Goal: Task Accomplishment & Management: Manage account settings

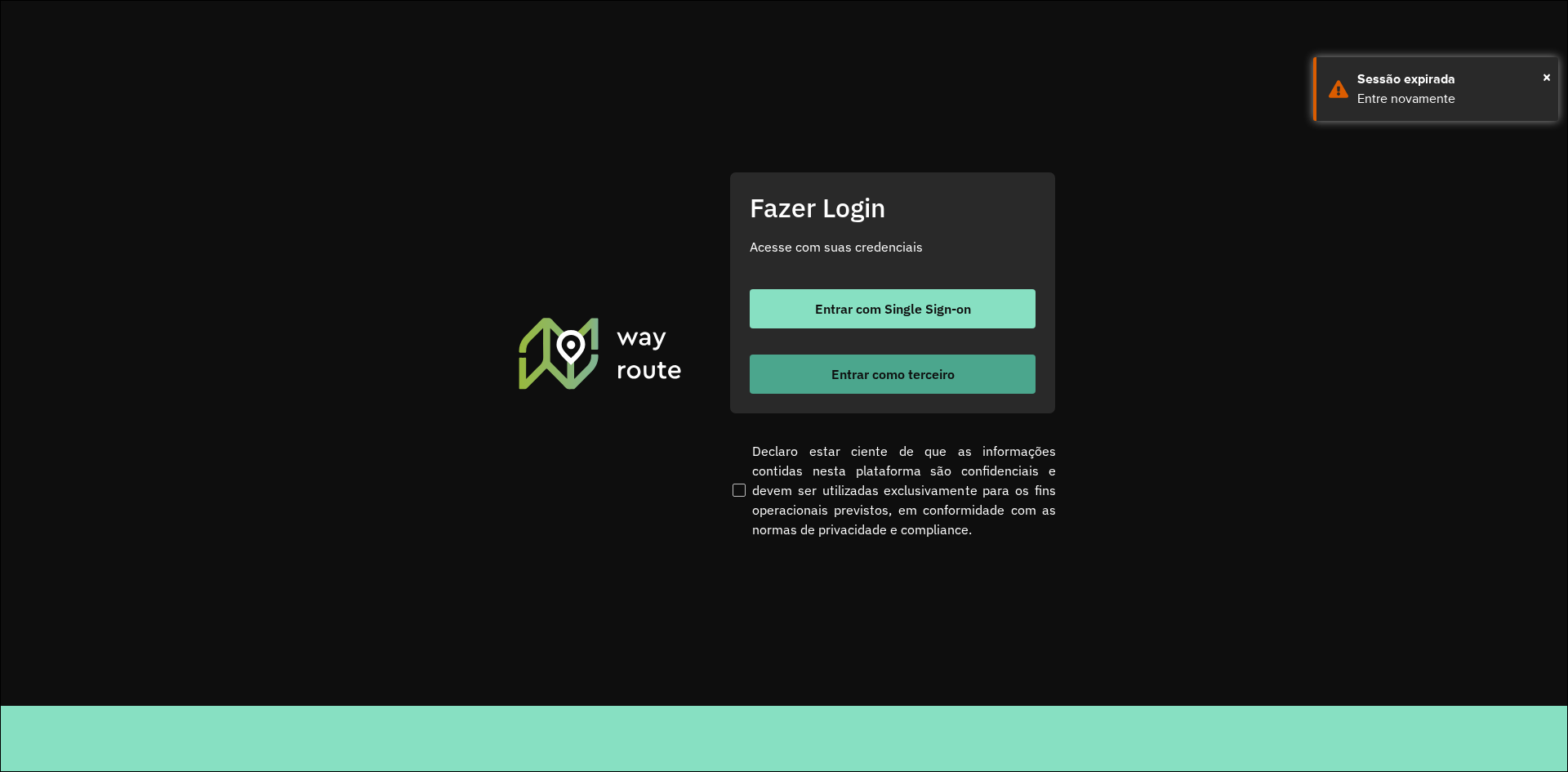
click at [941, 385] on button "Entrar como terceiro" at bounding box center [892, 374] width 286 height 39
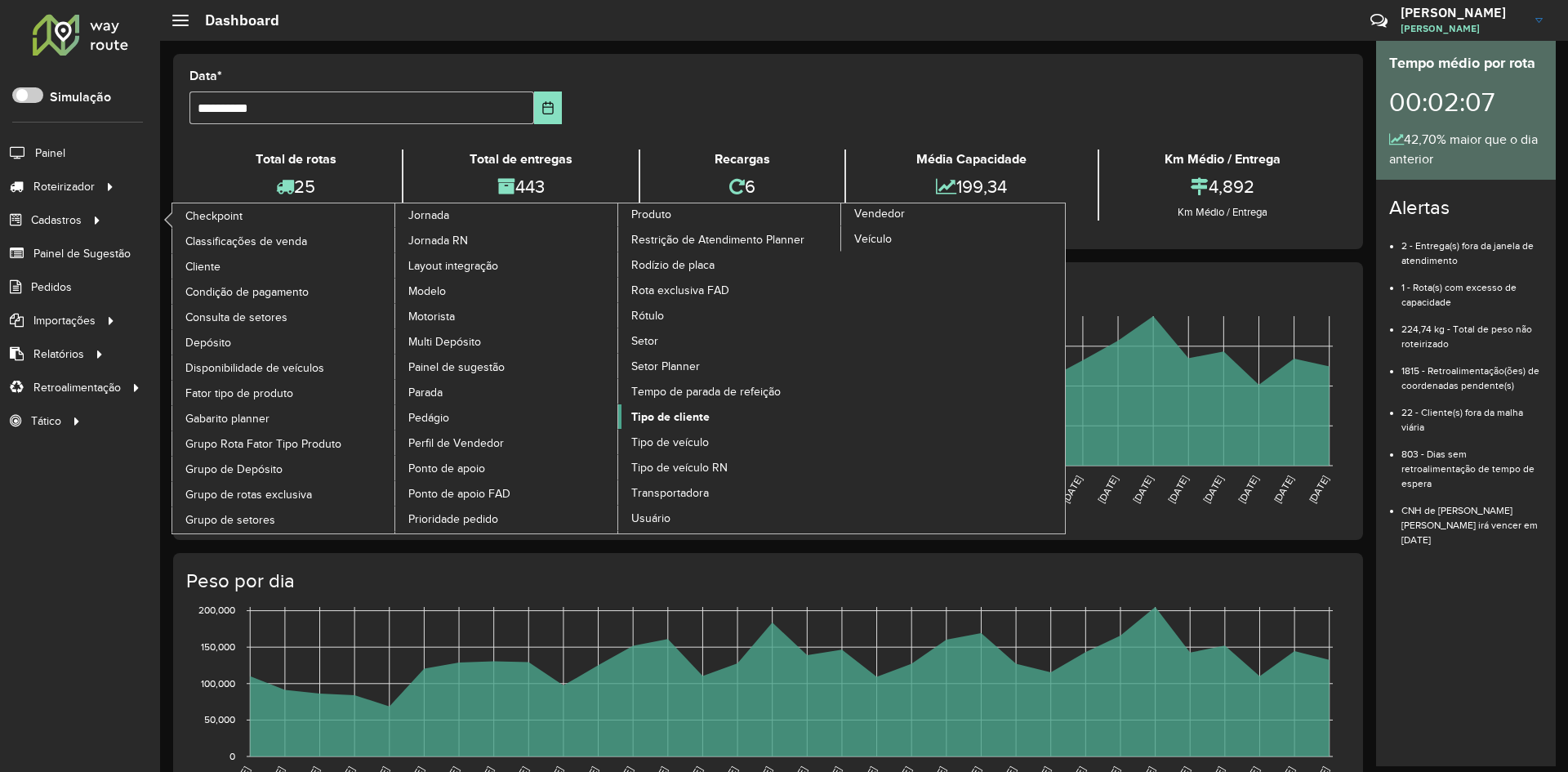
click at [678, 414] on span "Tipo de cliente" at bounding box center [670, 417] width 78 height 18
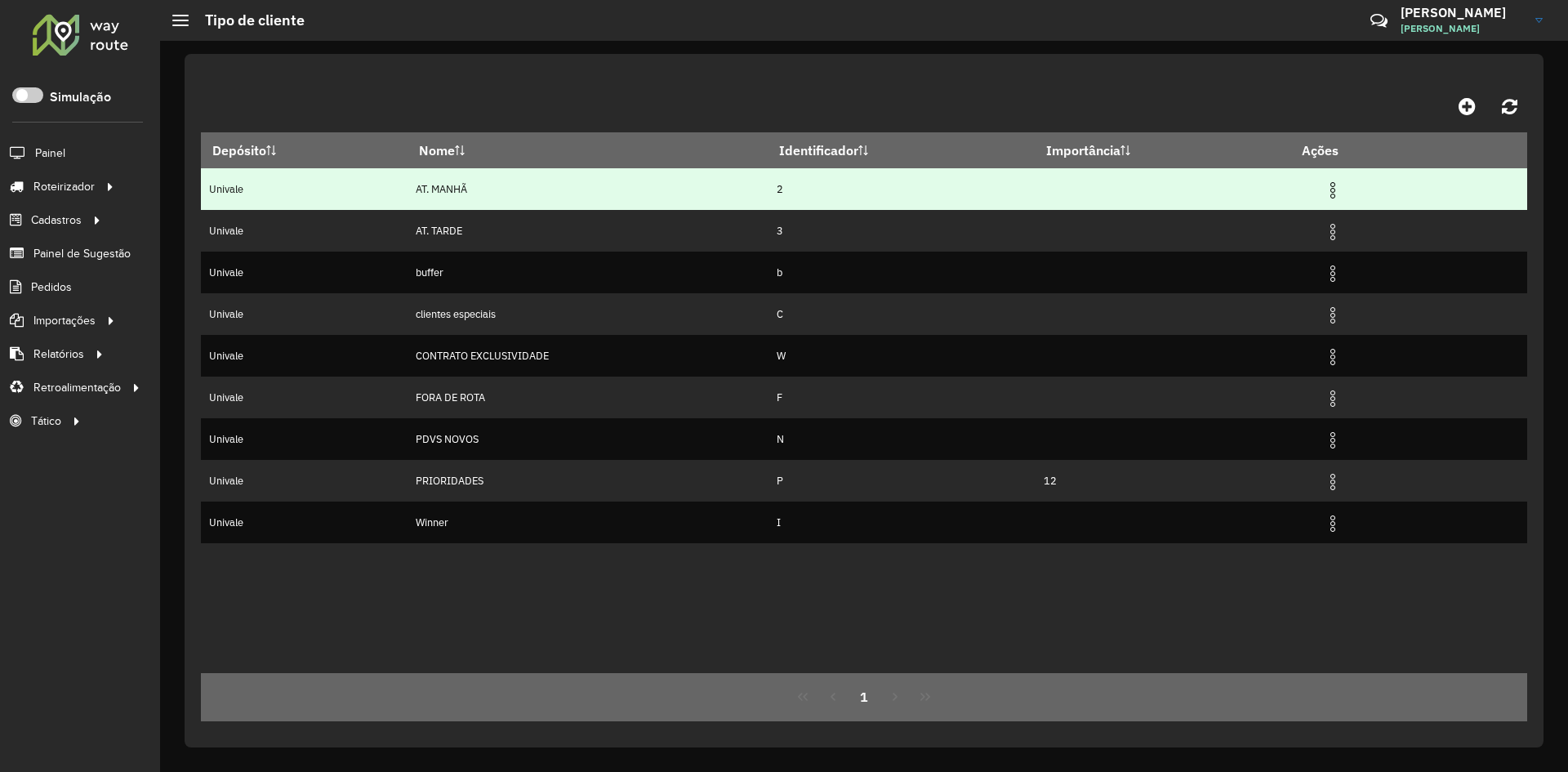
click at [1339, 194] on img at bounding box center [1333, 190] width 20 height 20
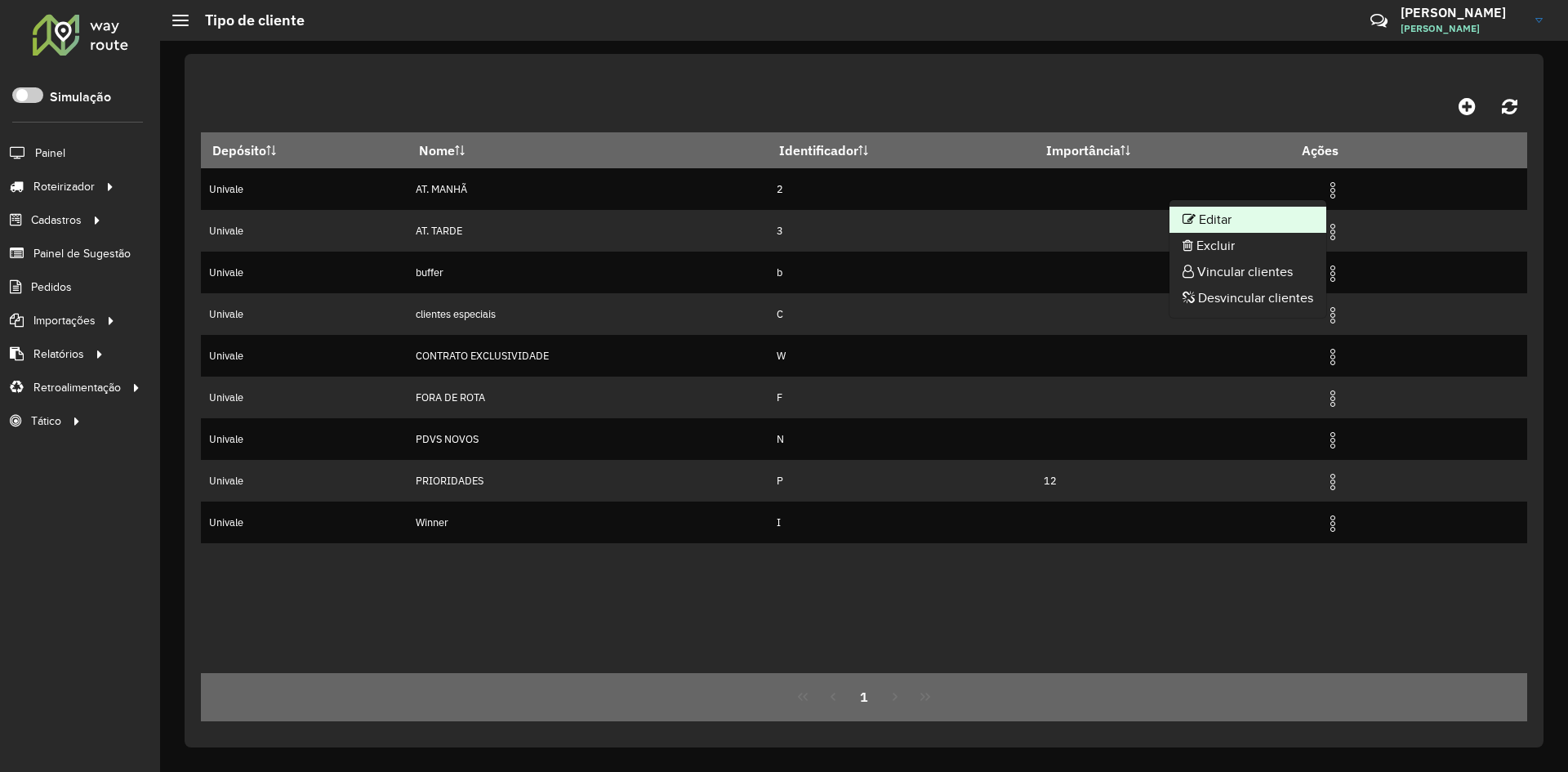
click at [1262, 226] on li "Editar" at bounding box center [1247, 220] width 157 height 26
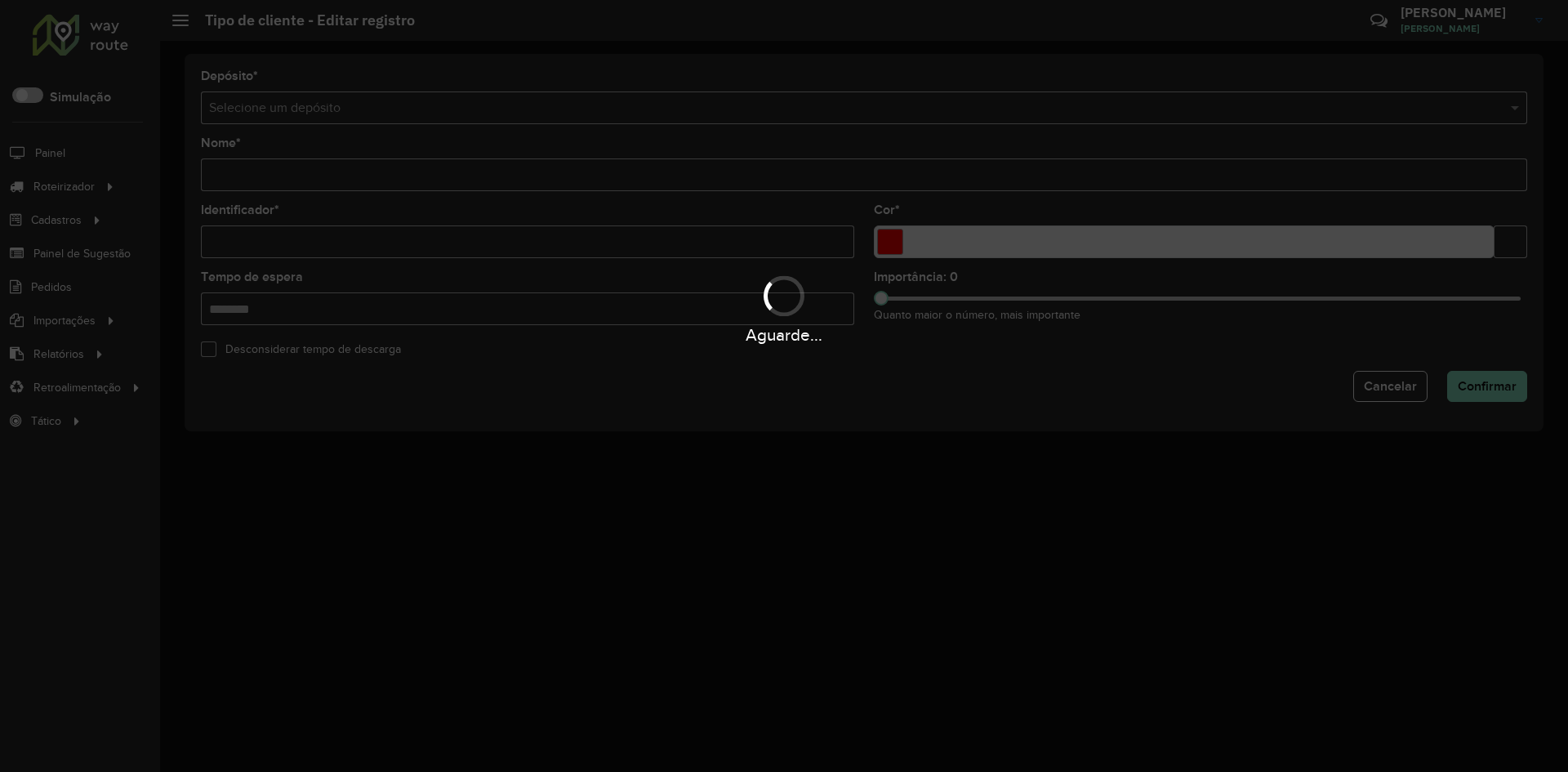
type input "*********"
type input "*"
type input "*******"
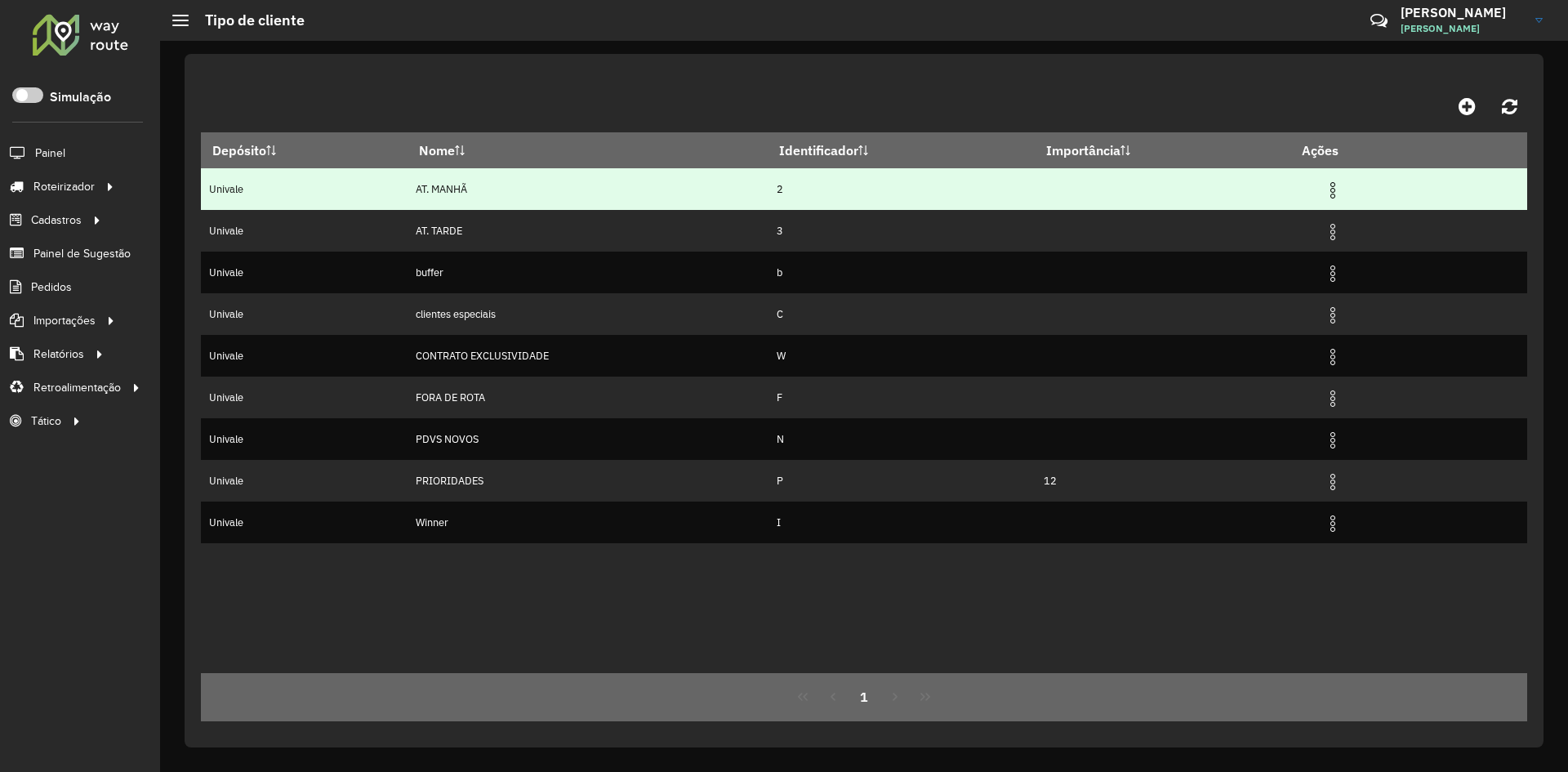
click at [1334, 186] on img at bounding box center [1333, 190] width 20 height 20
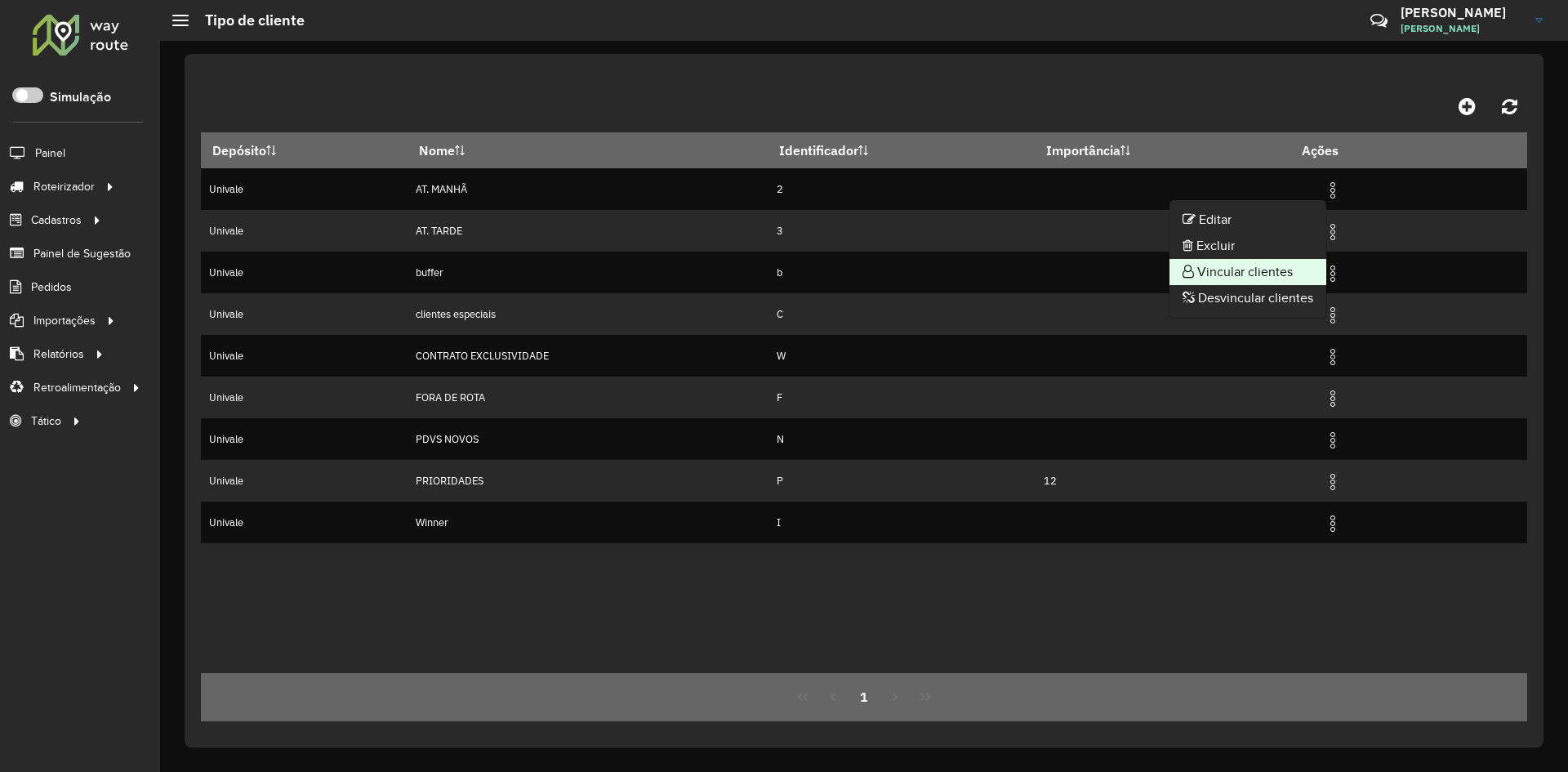
click at [1258, 273] on li "Vincular clientes" at bounding box center [1247, 271] width 157 height 26
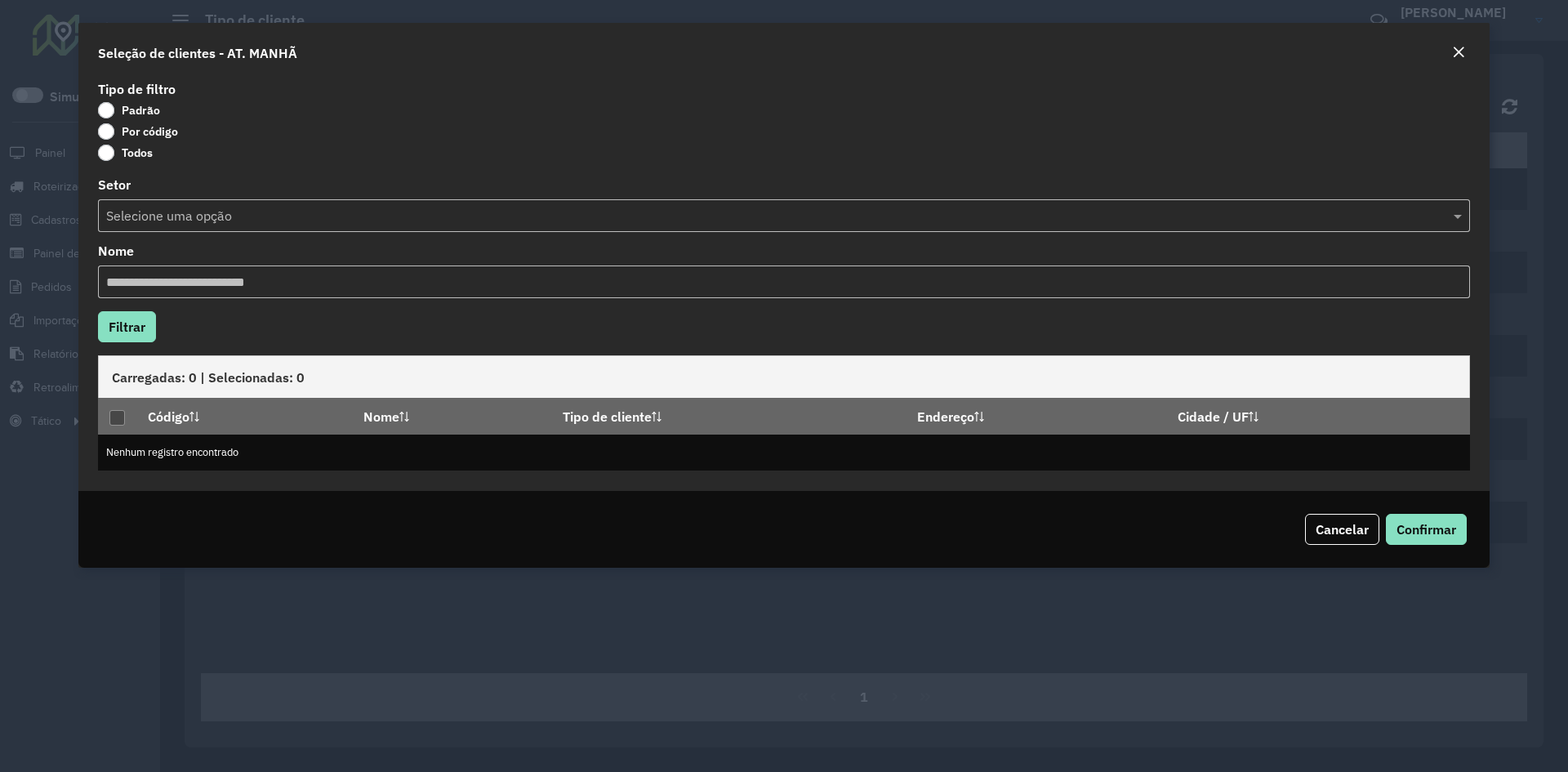
click at [109, 130] on label "Por código" at bounding box center [138, 131] width 80 height 17
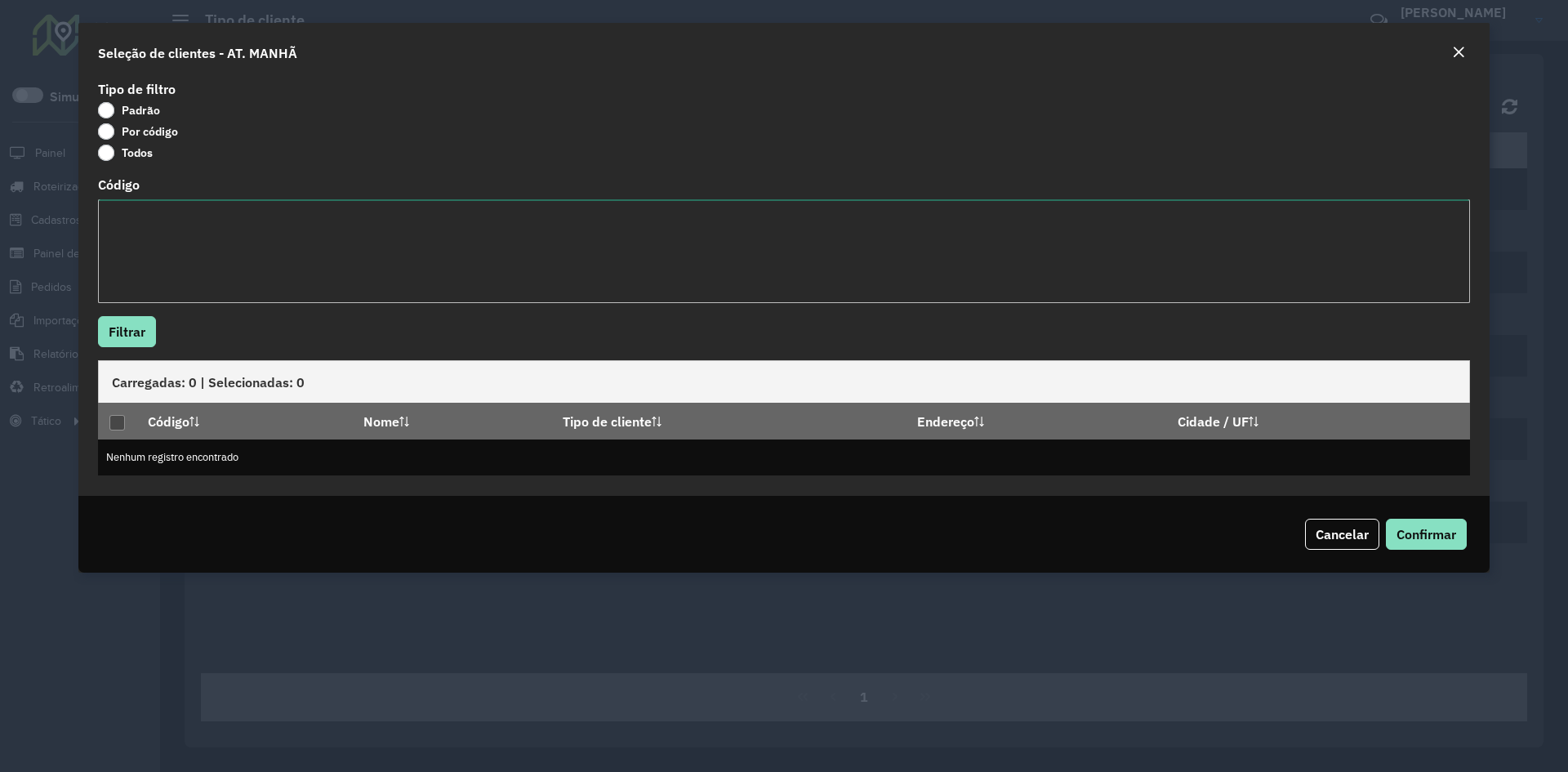
click at [136, 223] on textarea "Código" at bounding box center [784, 251] width 1372 height 103
type textarea "*****"
click at [140, 317] on button "Filtrar" at bounding box center [126, 332] width 58 height 31
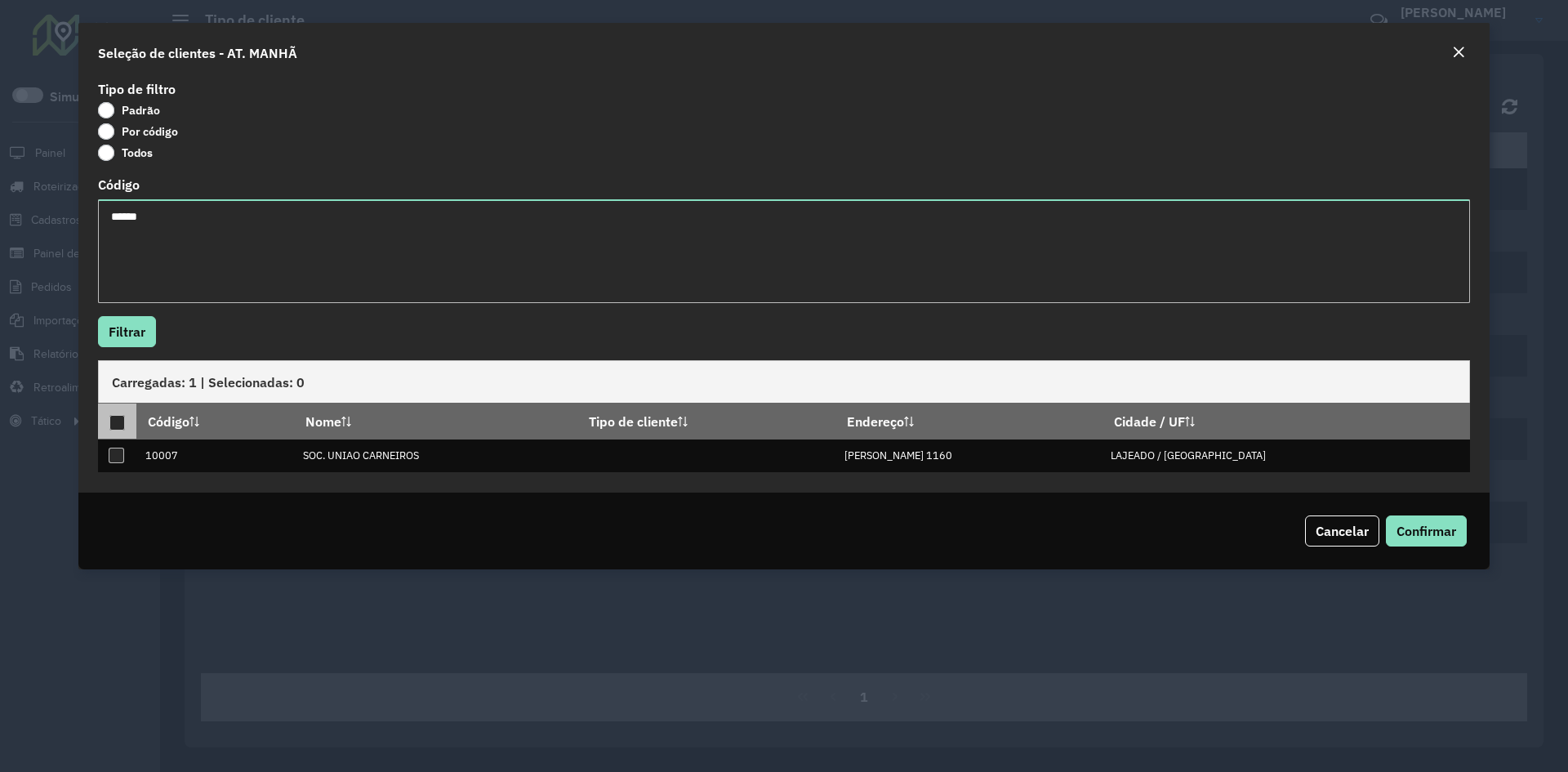
click at [115, 417] on div at bounding box center [117, 423] width 16 height 16
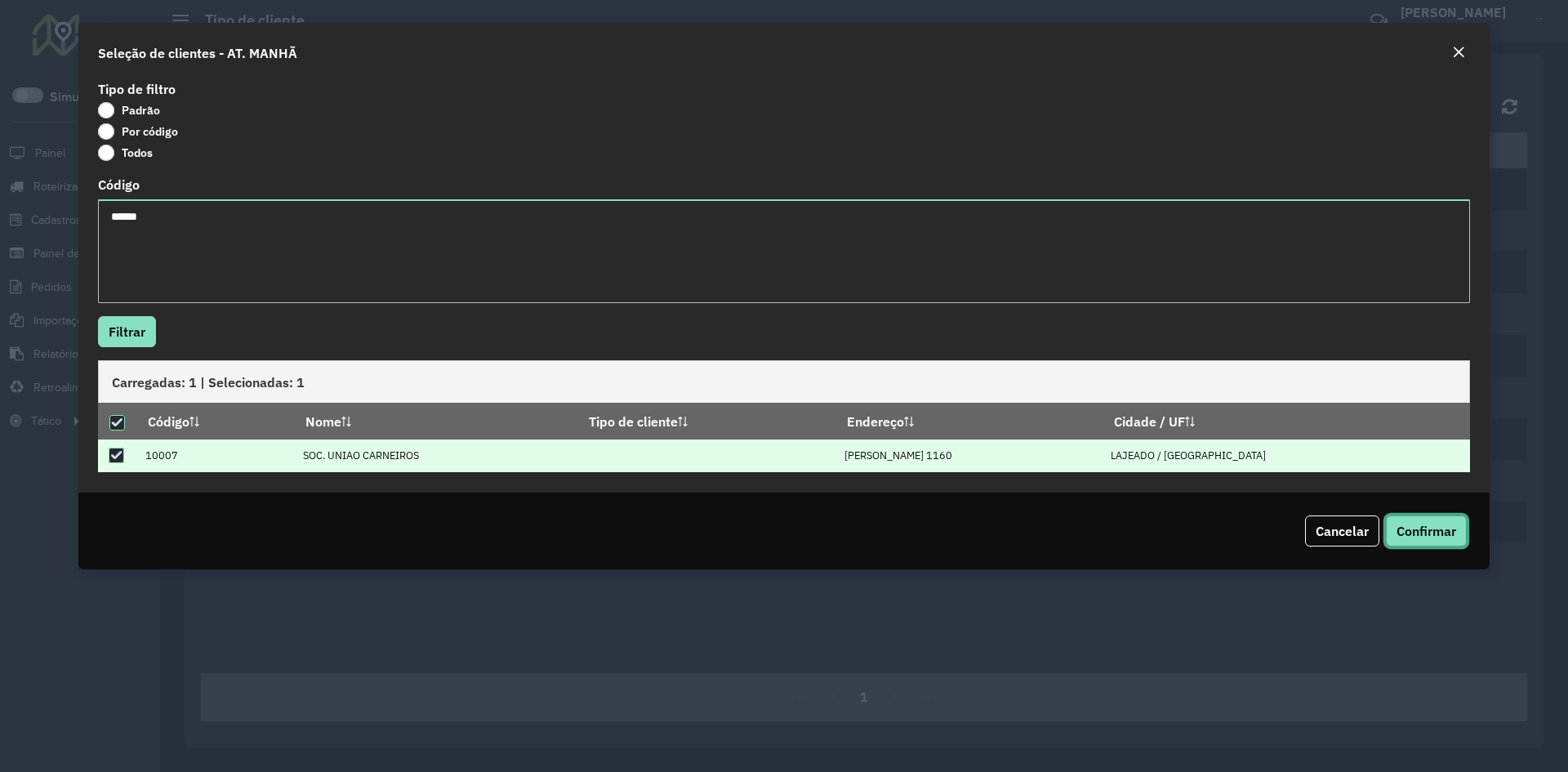
click at [1424, 538] on span "Confirmar" at bounding box center [1426, 531] width 60 height 17
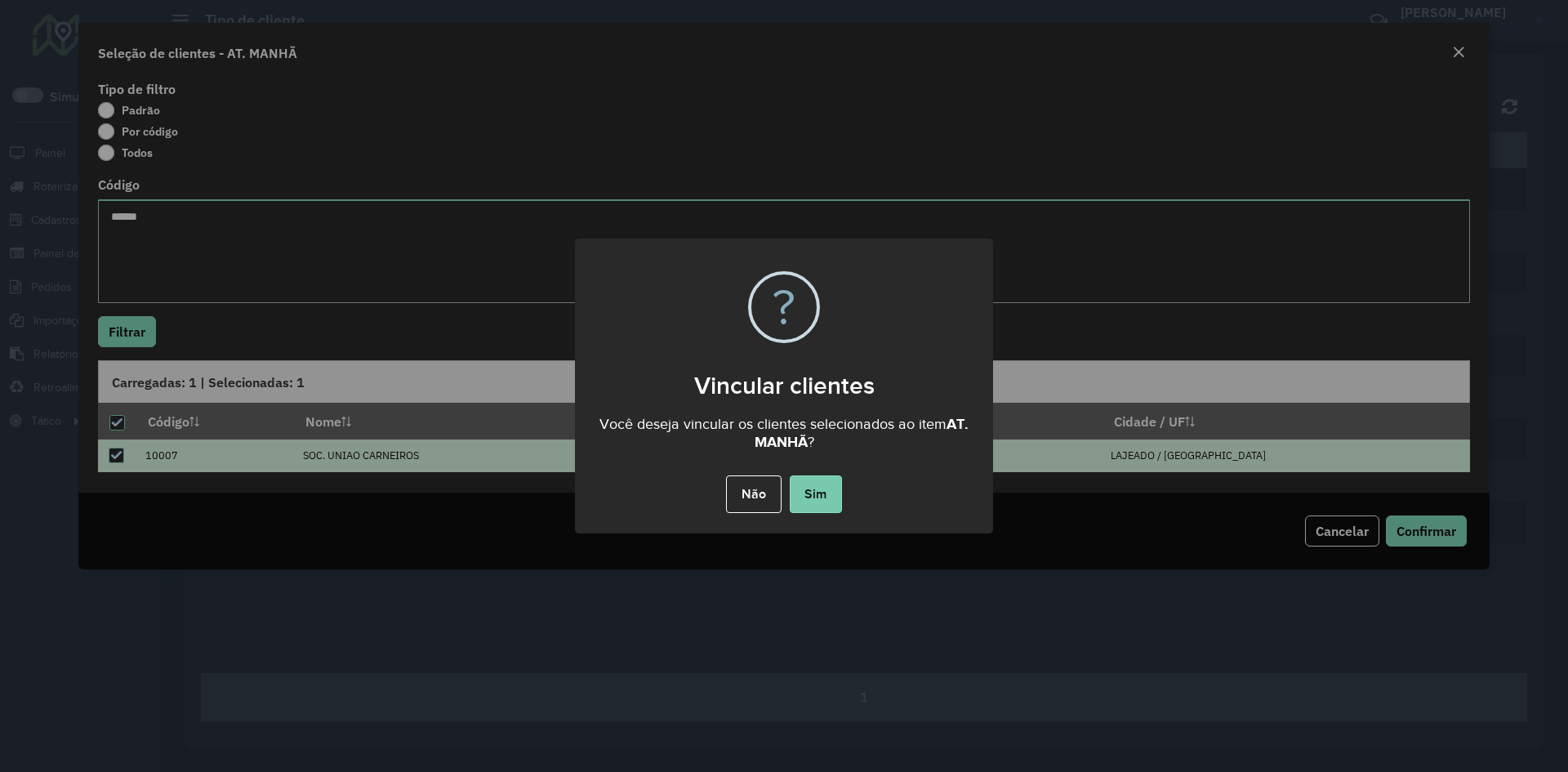
click at [822, 502] on button "Sim" at bounding box center [816, 494] width 53 height 37
